Goal: Browse casually: Explore the website without a specific task or goal

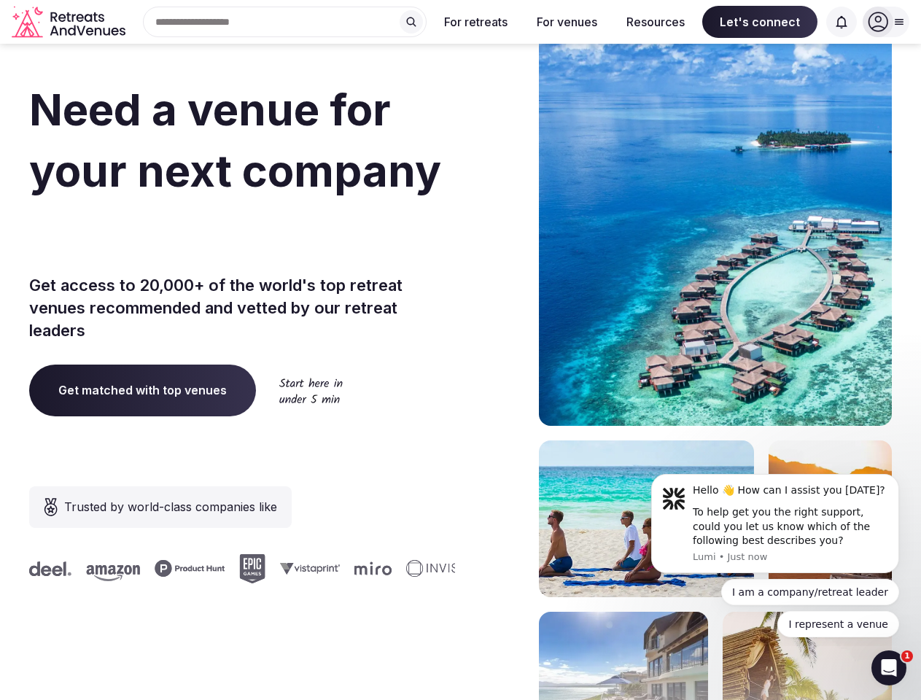
click at [460, 350] on div "Need a venue for your next company retreat? Get access to 20,000+ of the world'…" at bounding box center [460, 436] width 862 height 879
click at [285, 22] on div "Search Popular Destinations [GEOGRAPHIC_DATA], [GEOGRAPHIC_DATA] [GEOGRAPHIC_DA…" at bounding box center [278, 22] width 295 height 31
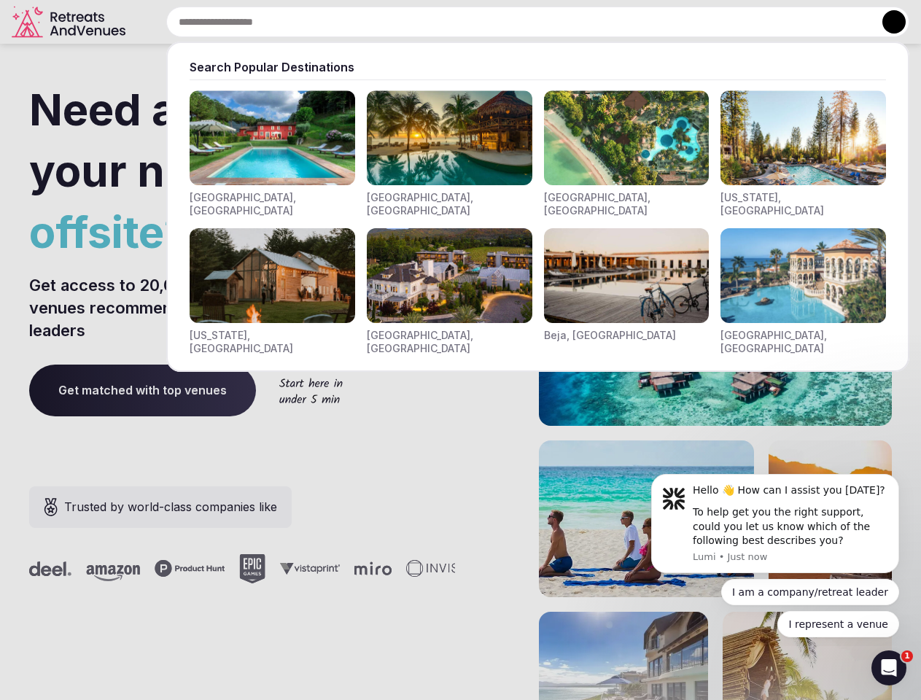
click at [411, 22] on input "text" at bounding box center [537, 22] width 743 height 31
click at [476, 22] on input "text" at bounding box center [537, 22] width 743 height 31
click at [566, 22] on input "text" at bounding box center [537, 22] width 743 height 31
click at [655, 22] on input "text" at bounding box center [537, 22] width 743 height 31
click at [760, 22] on input "text" at bounding box center [537, 22] width 743 height 31
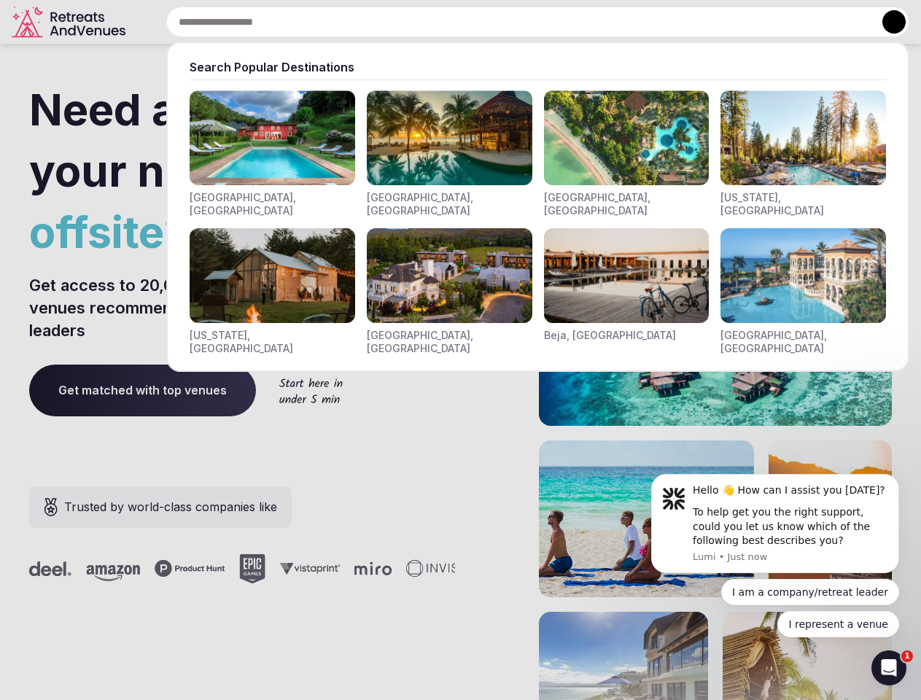
click at [841, 22] on input "text" at bounding box center [537, 22] width 743 height 31
